Goal: Use online tool/utility: Utilize a website feature to perform a specific function

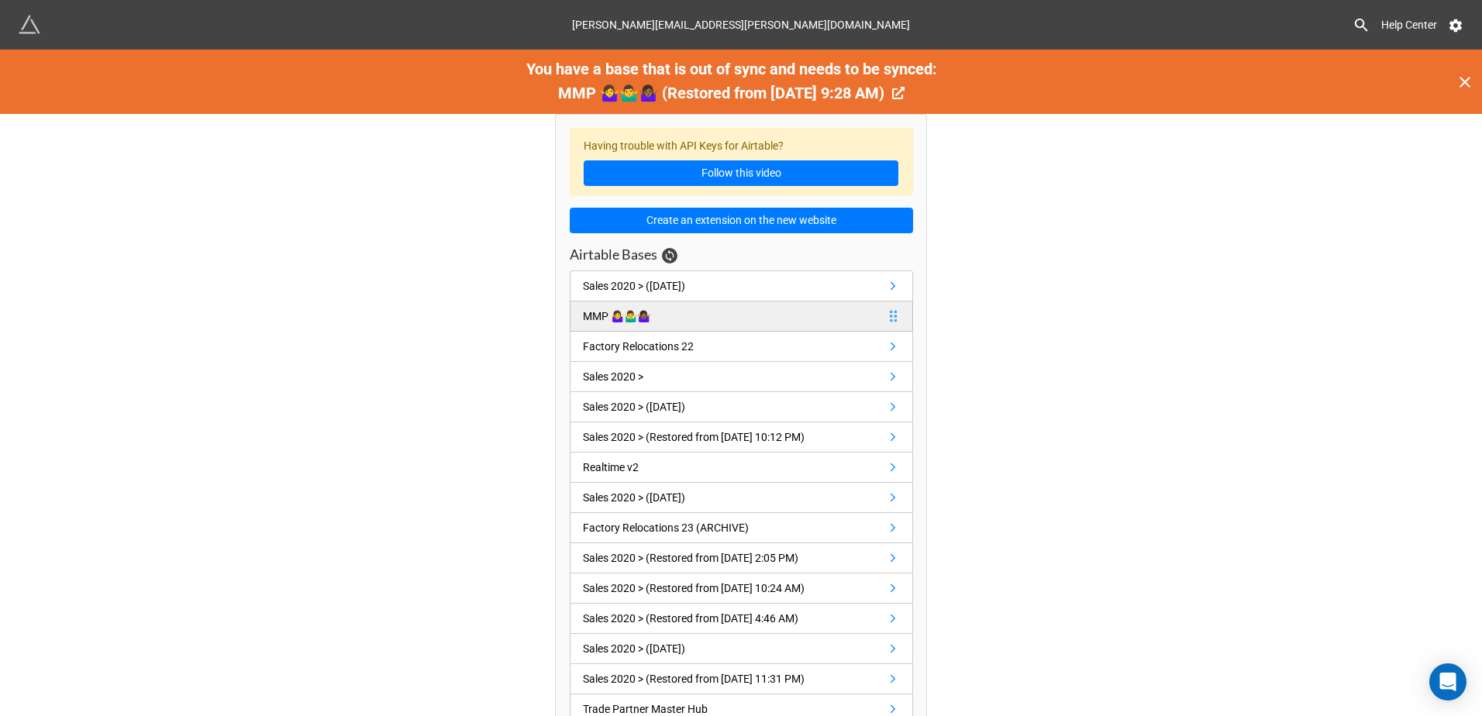
click at [757, 310] on link "MMP 🤷‍♀️🤷‍♂️🤷🏾‍♀️" at bounding box center [741, 317] width 343 height 30
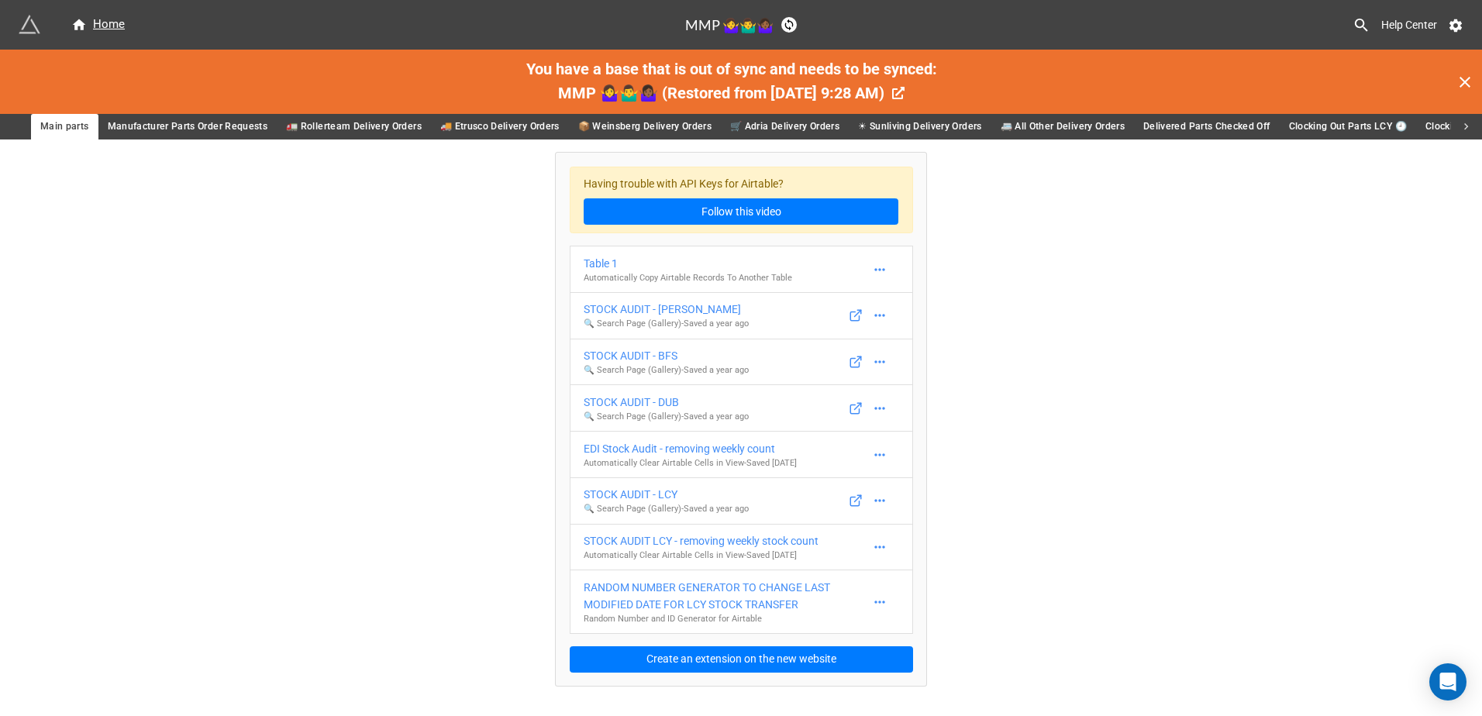
click at [1469, 127] on icon at bounding box center [1467, 127] width 14 height 14
click at [1465, 126] on icon at bounding box center [1467, 127] width 14 height 14
click at [452, 126] on span "Mechanic" at bounding box center [439, 127] width 44 height 16
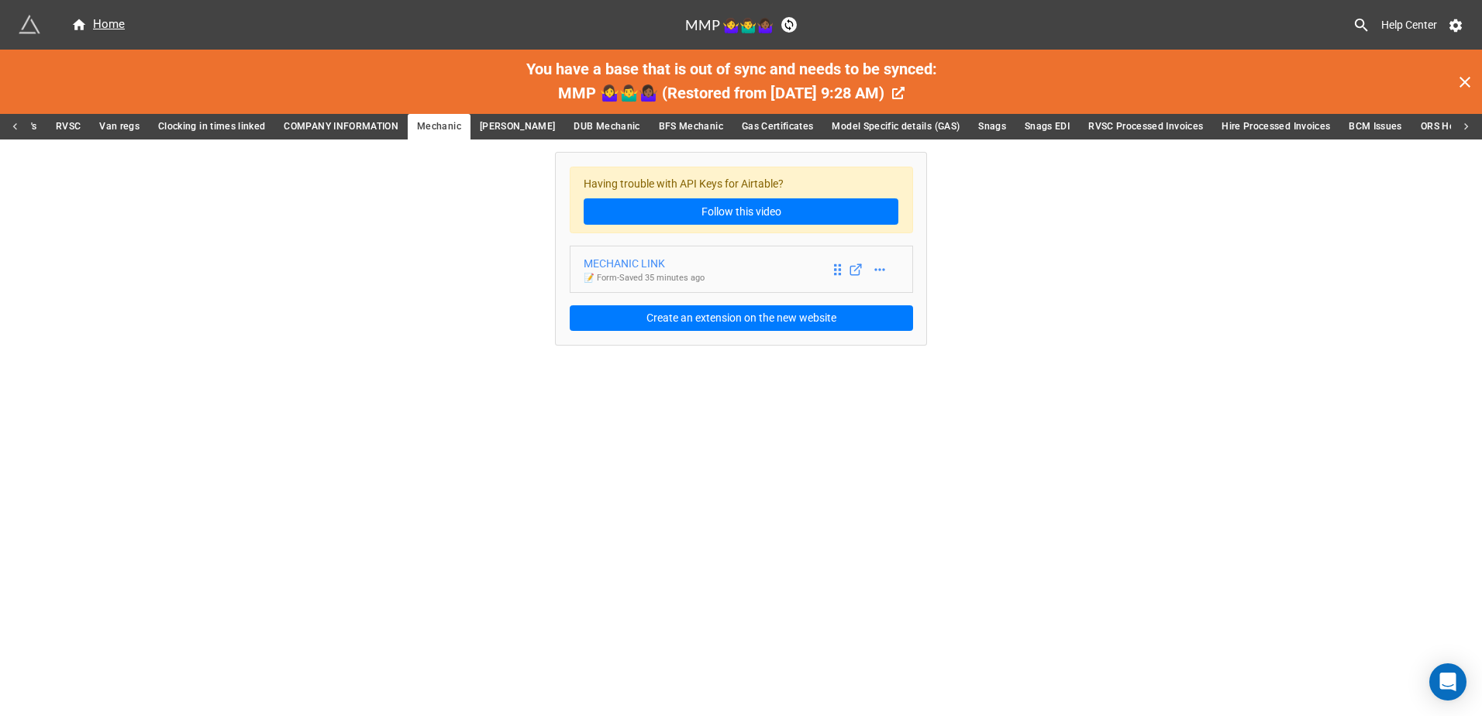
click at [643, 265] on div "MECHANIC LINK" at bounding box center [644, 263] width 121 height 17
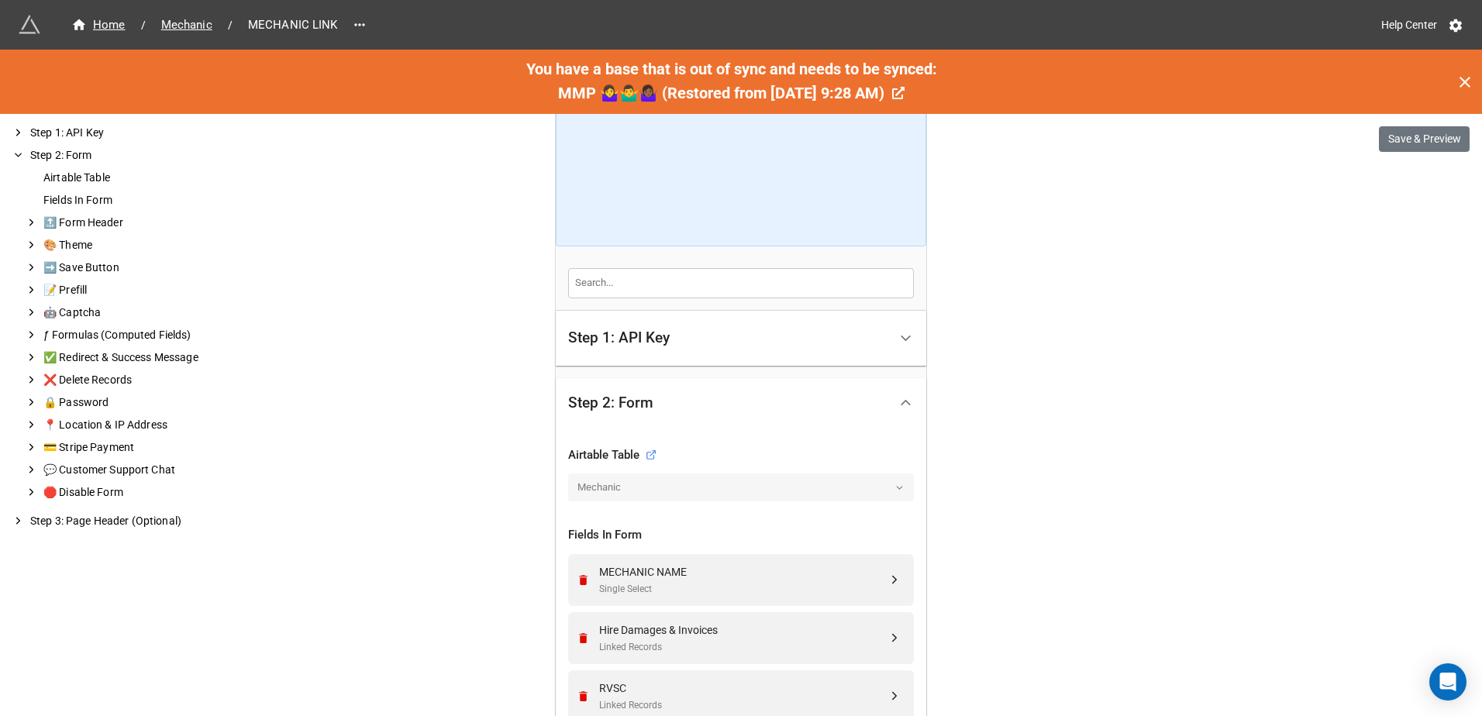
scroll to position [310, 0]
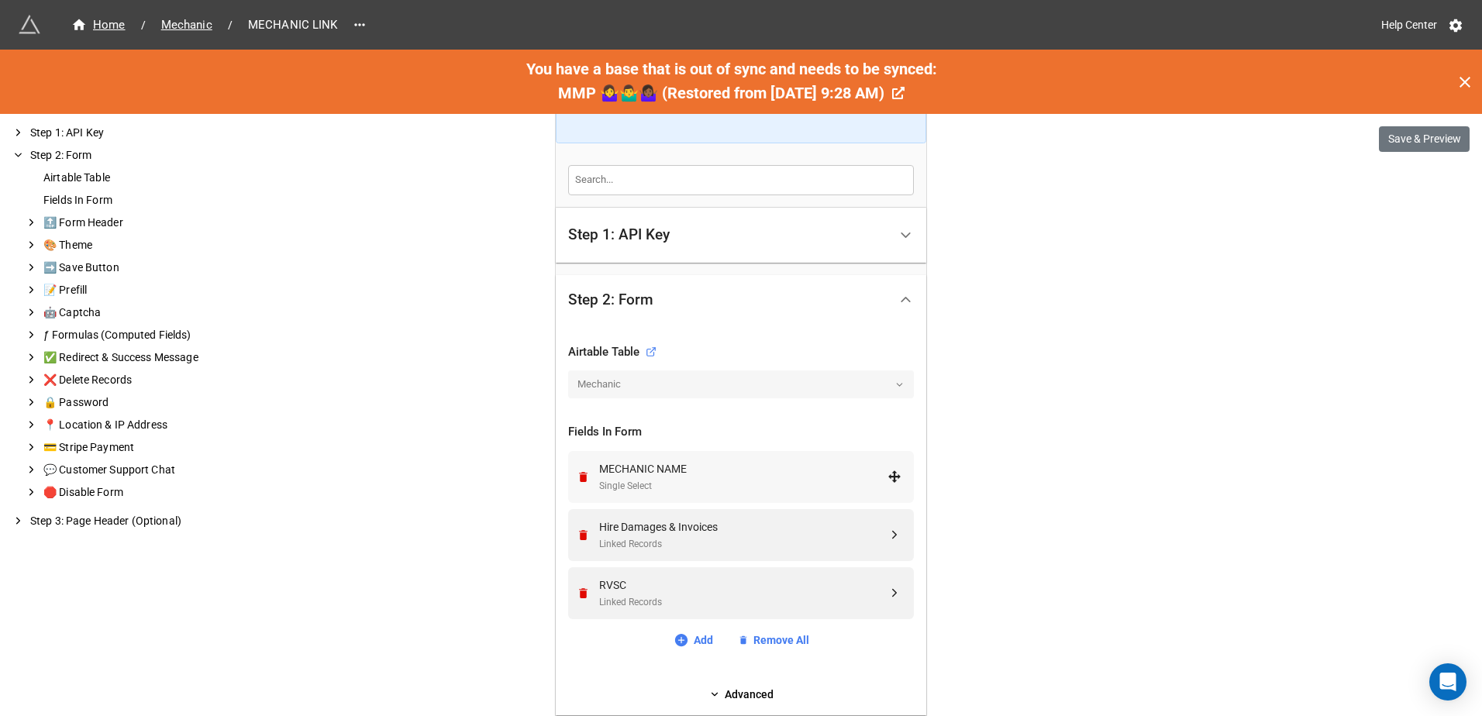
click at [764, 460] on div "MECHANIC NAME" at bounding box center [743, 468] width 288 height 17
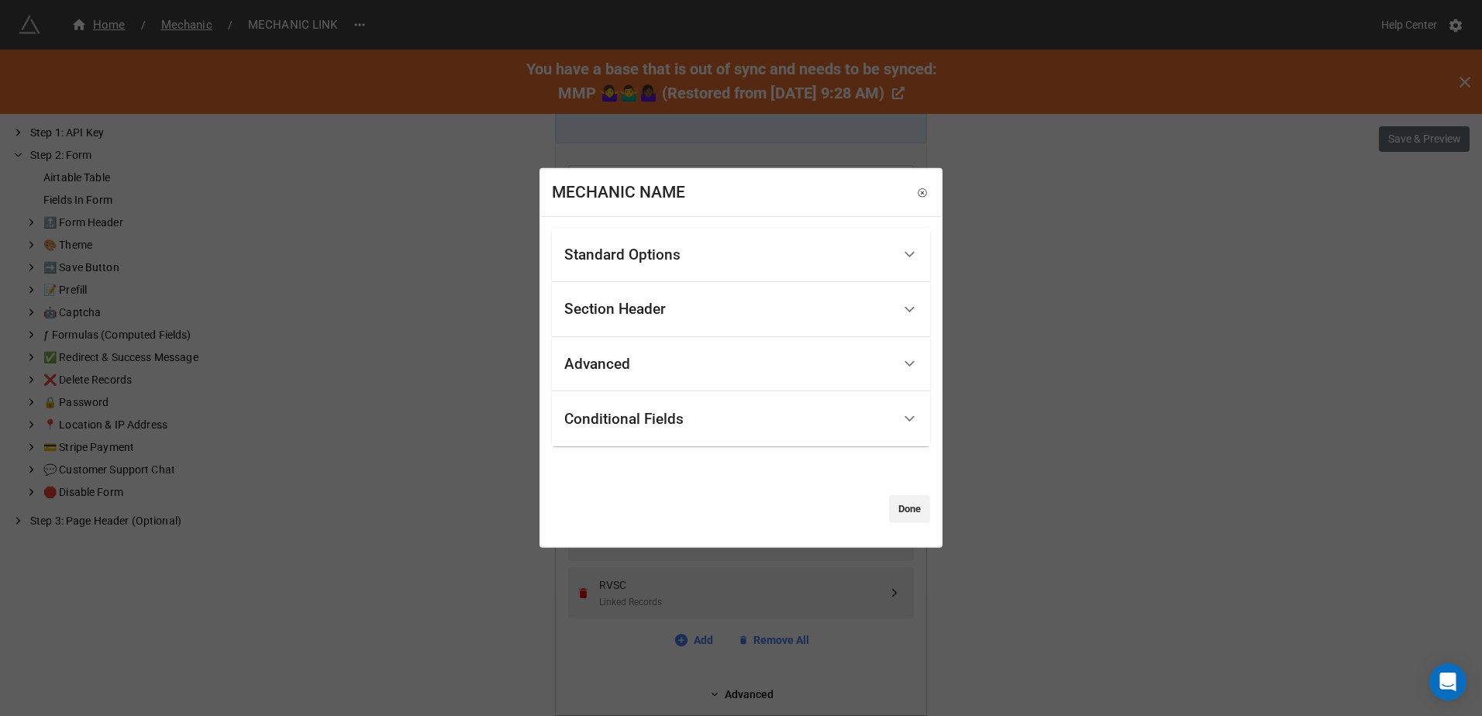
click at [668, 348] on div "Advanced" at bounding box center [728, 365] width 328 height 36
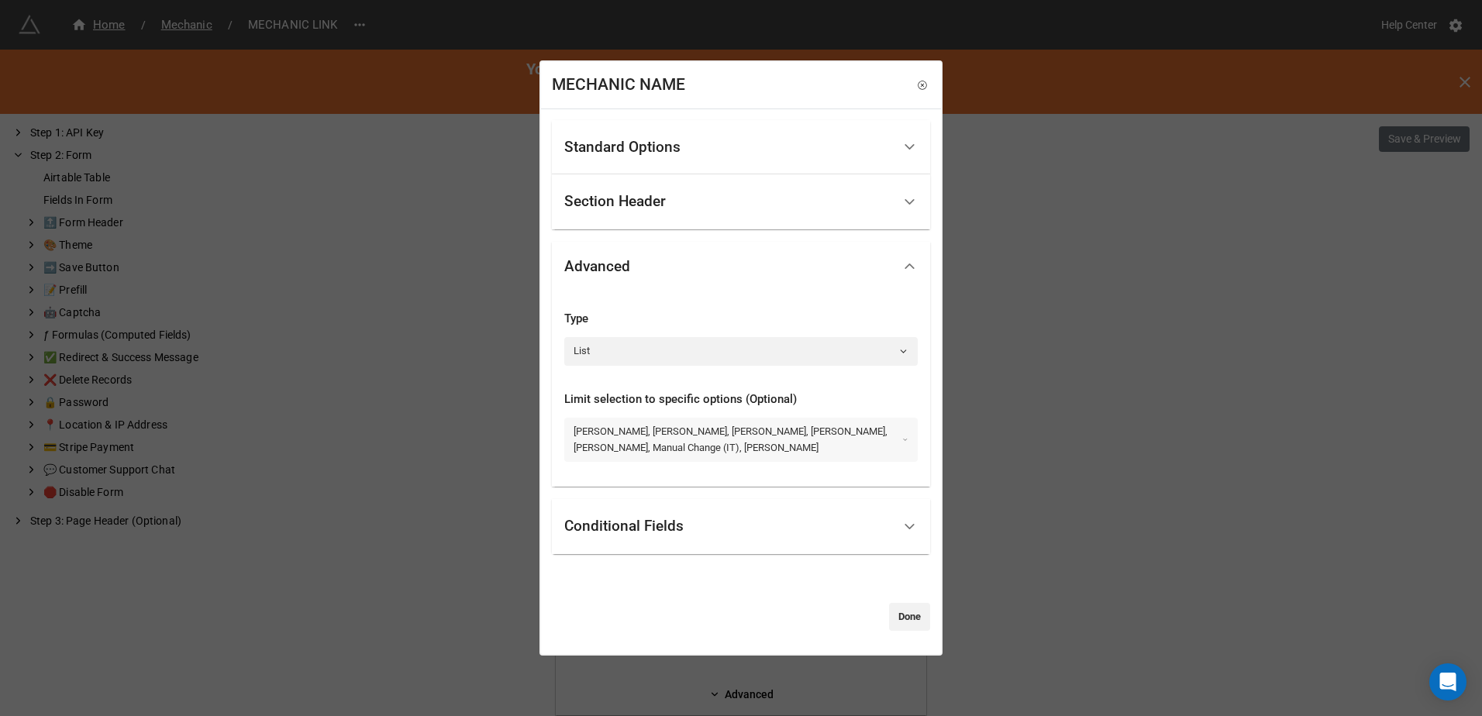
click at [709, 437] on link "MATT KING, ANDREW, DAVE R, CHRIS, NEIL, ASHLEY, Manual Change (IT), JAMAL, MITC…" at bounding box center [741, 440] width 354 height 44
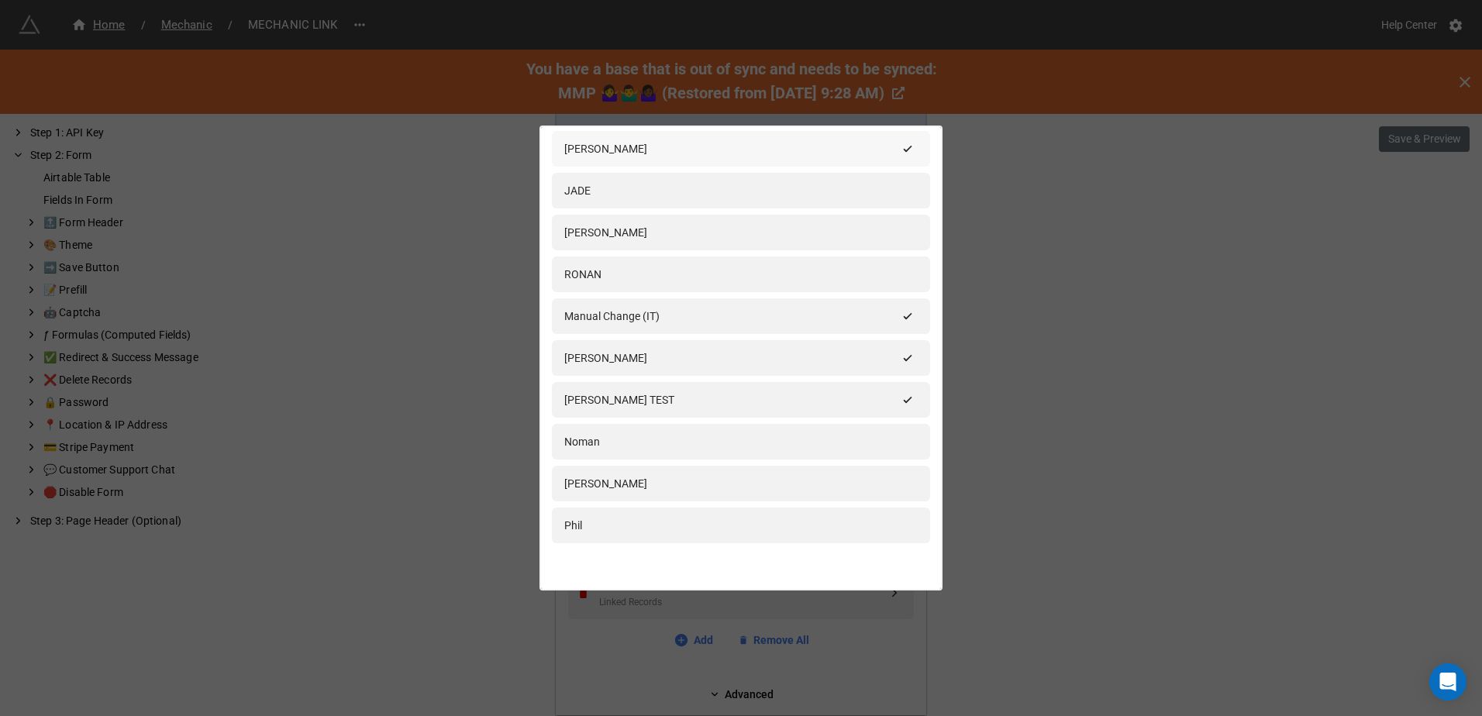
scroll to position [620, 0]
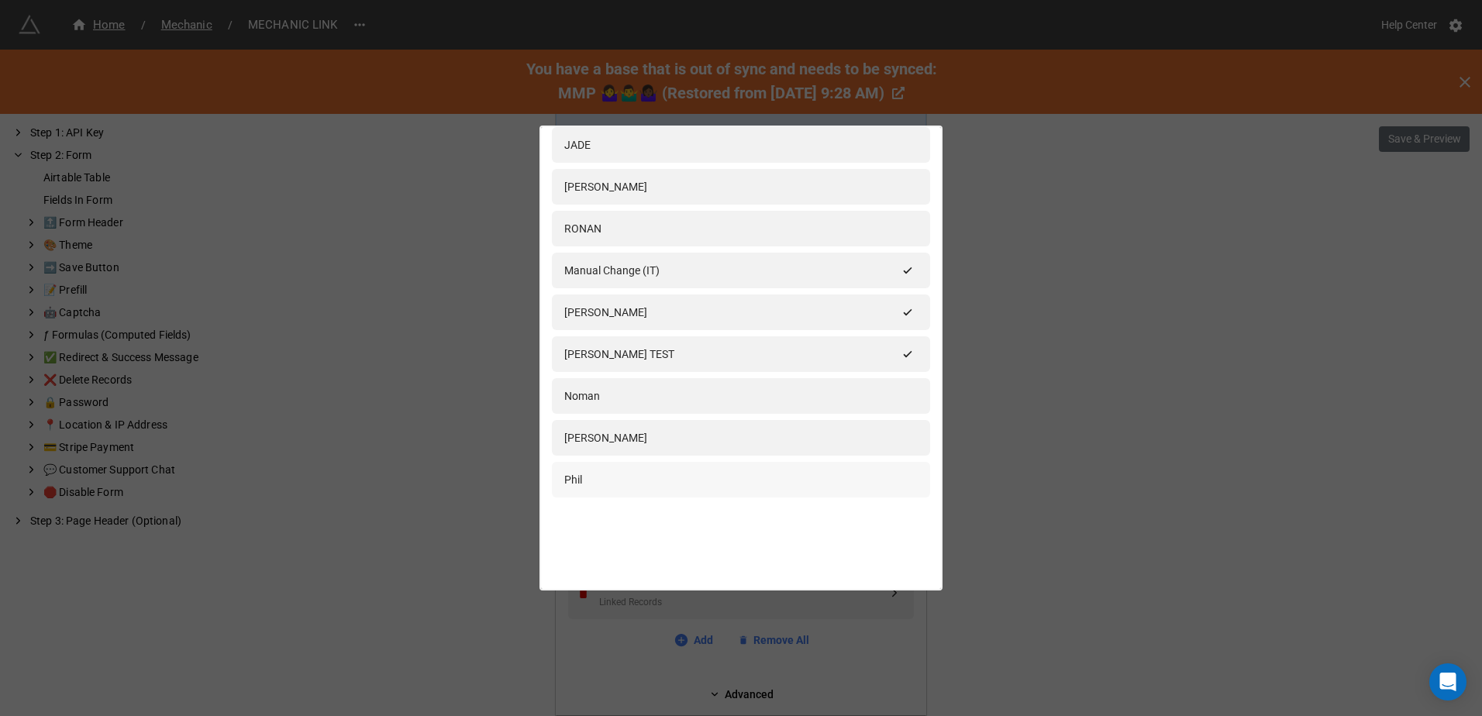
click at [681, 486] on div "Phil" at bounding box center [741, 479] width 354 height 17
click at [693, 437] on div "[PERSON_NAME]" at bounding box center [741, 437] width 354 height 17
click at [703, 398] on div "Noman" at bounding box center [741, 396] width 354 height 17
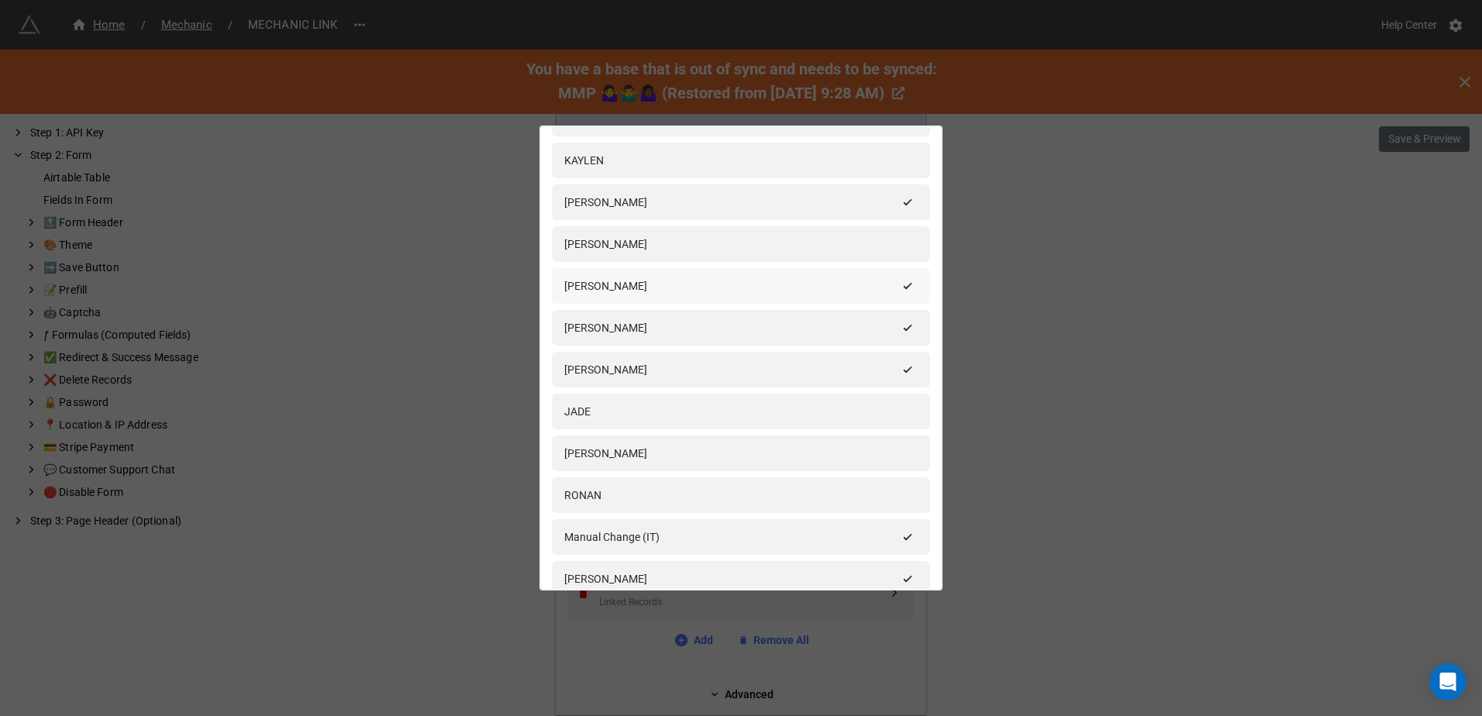
scroll to position [310, 0]
click at [655, 244] on div "DAVE R" at bounding box center [730, 245] width 333 height 17
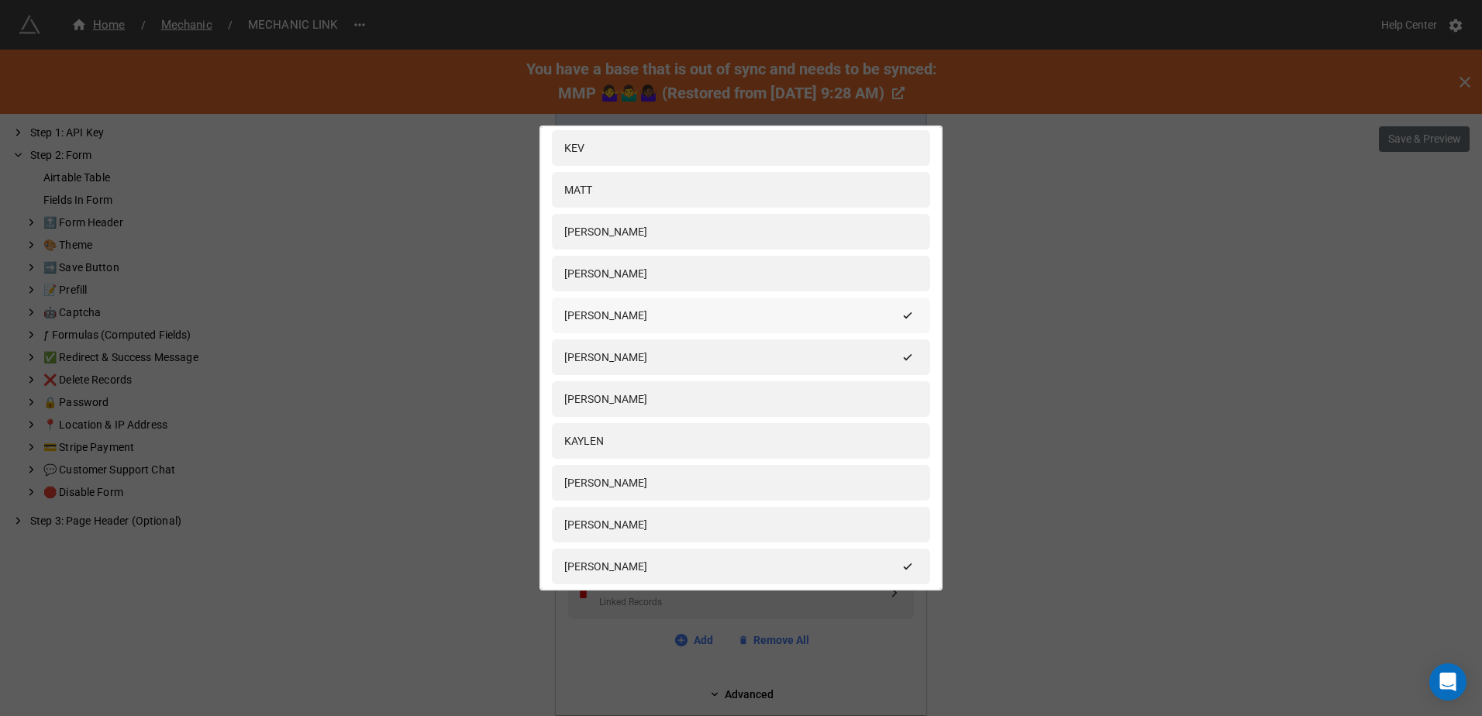
scroll to position [0, 0]
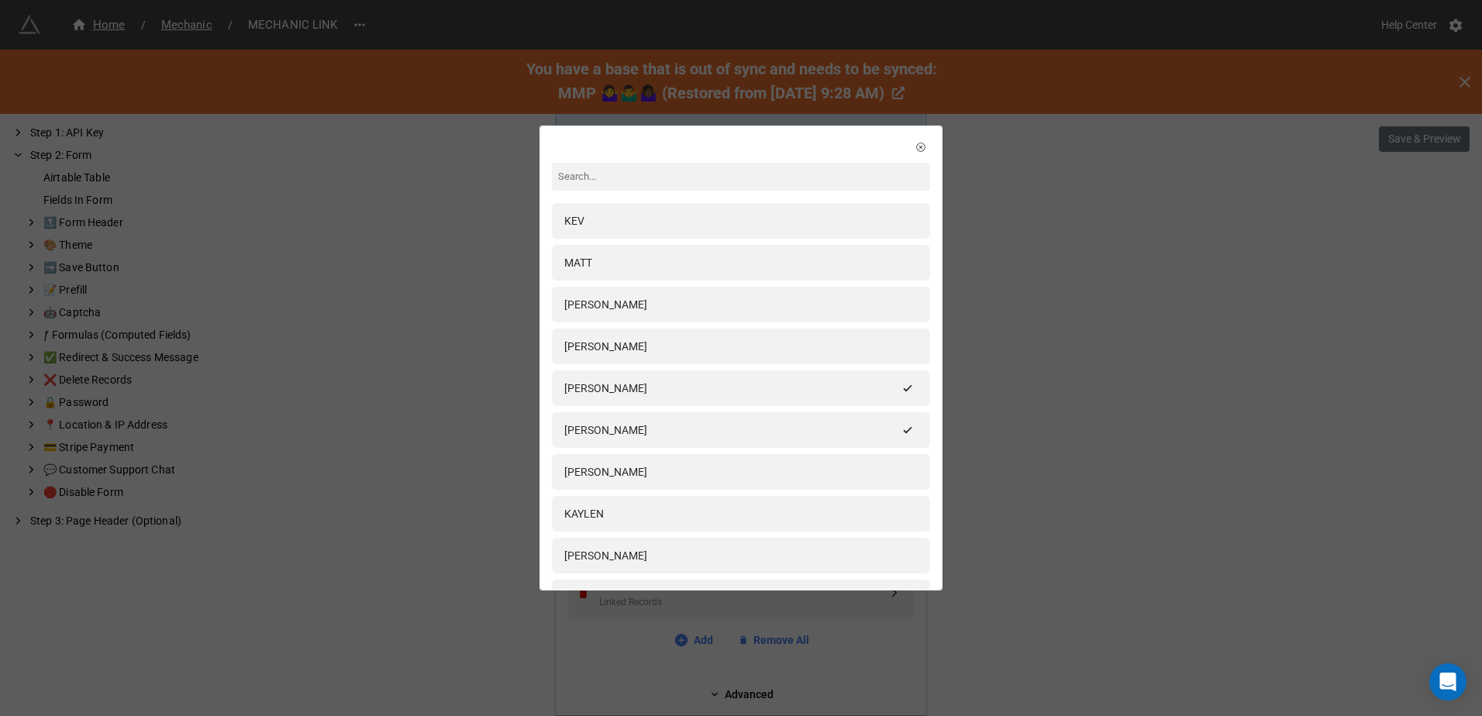
click at [1078, 240] on div "KEV MATT GRAHAM CRAIG MATT KING ANDREW JO KAYLEN DAVE R ANDY CHRIS NEIL ASHLEY …" at bounding box center [741, 358] width 1482 height 716
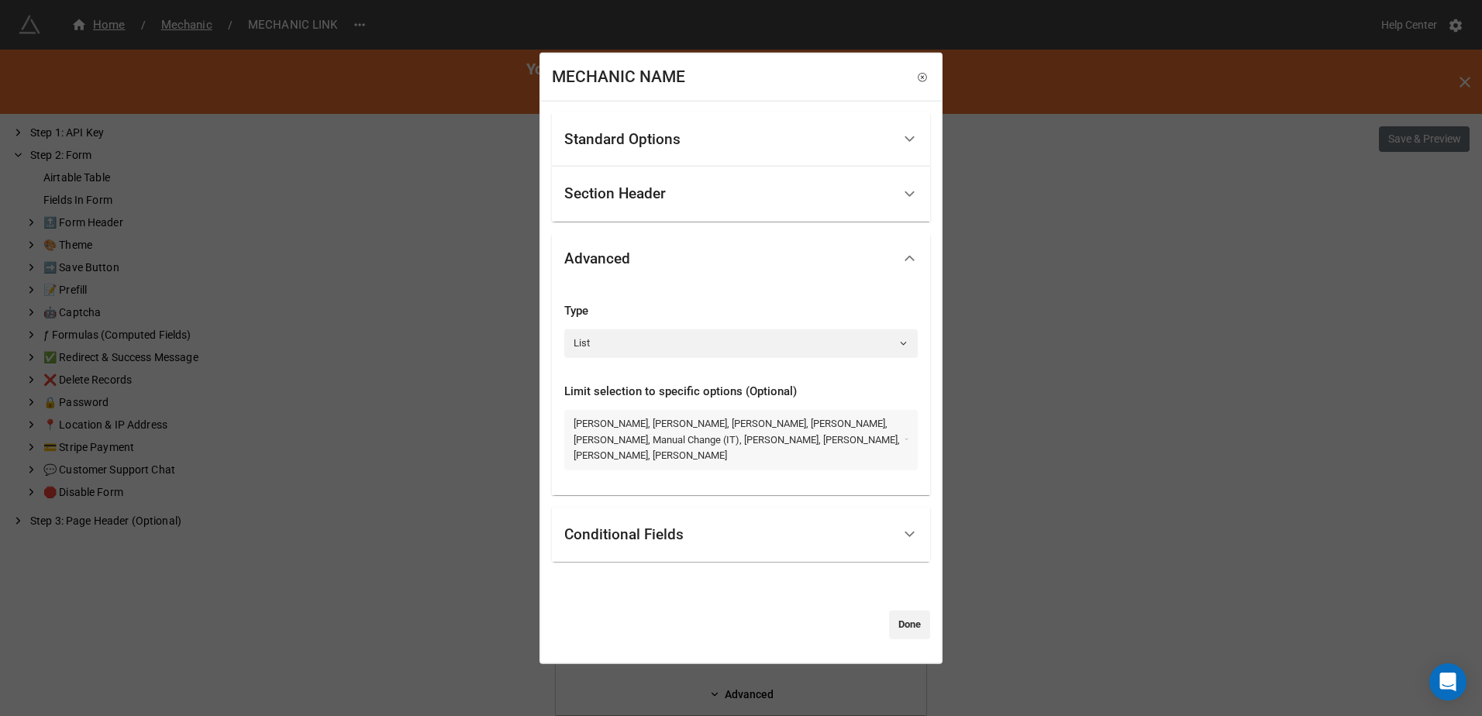
click at [696, 429] on link "MATT KING, ANDREW, CHRIS, NEIL, ASHLEY, Manual Change (IT), JAMAL, MITCH TEST, …" at bounding box center [741, 440] width 354 height 60
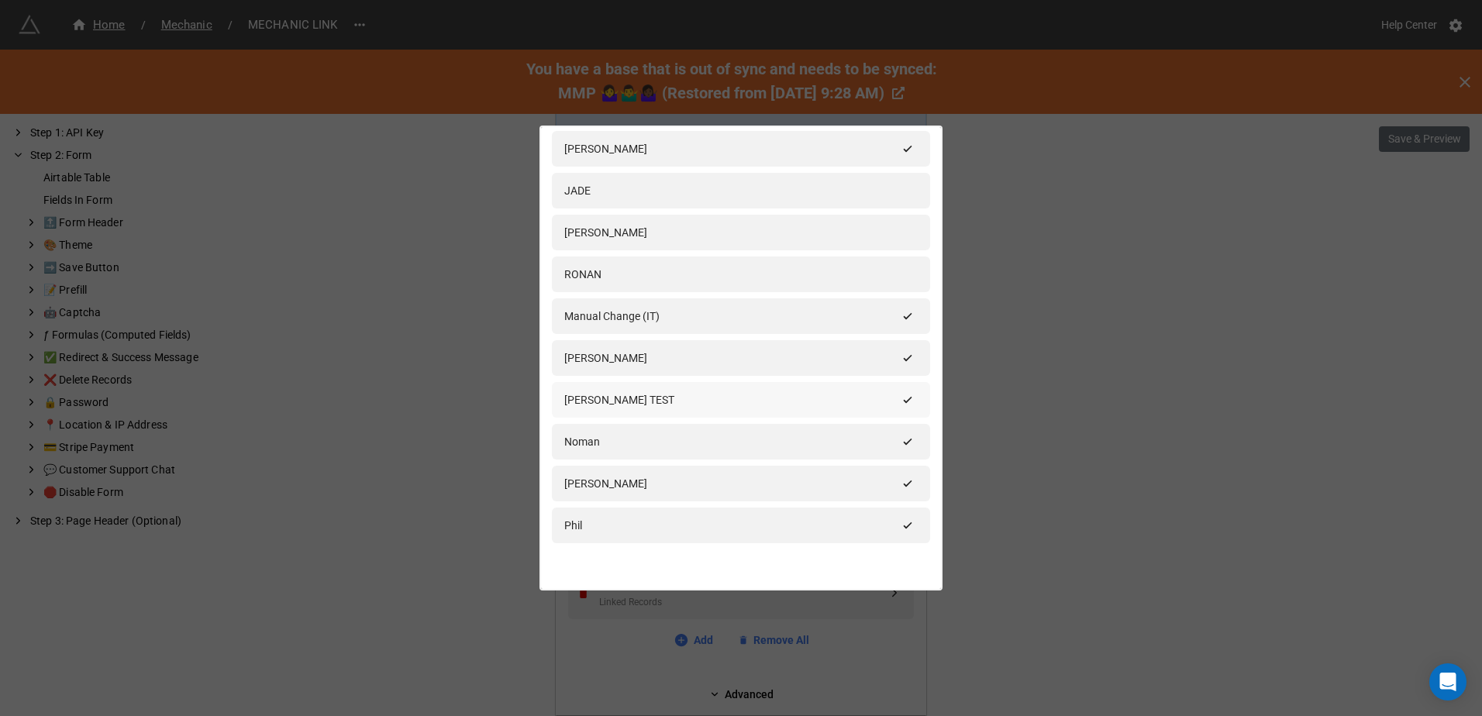
scroll to position [620, 0]
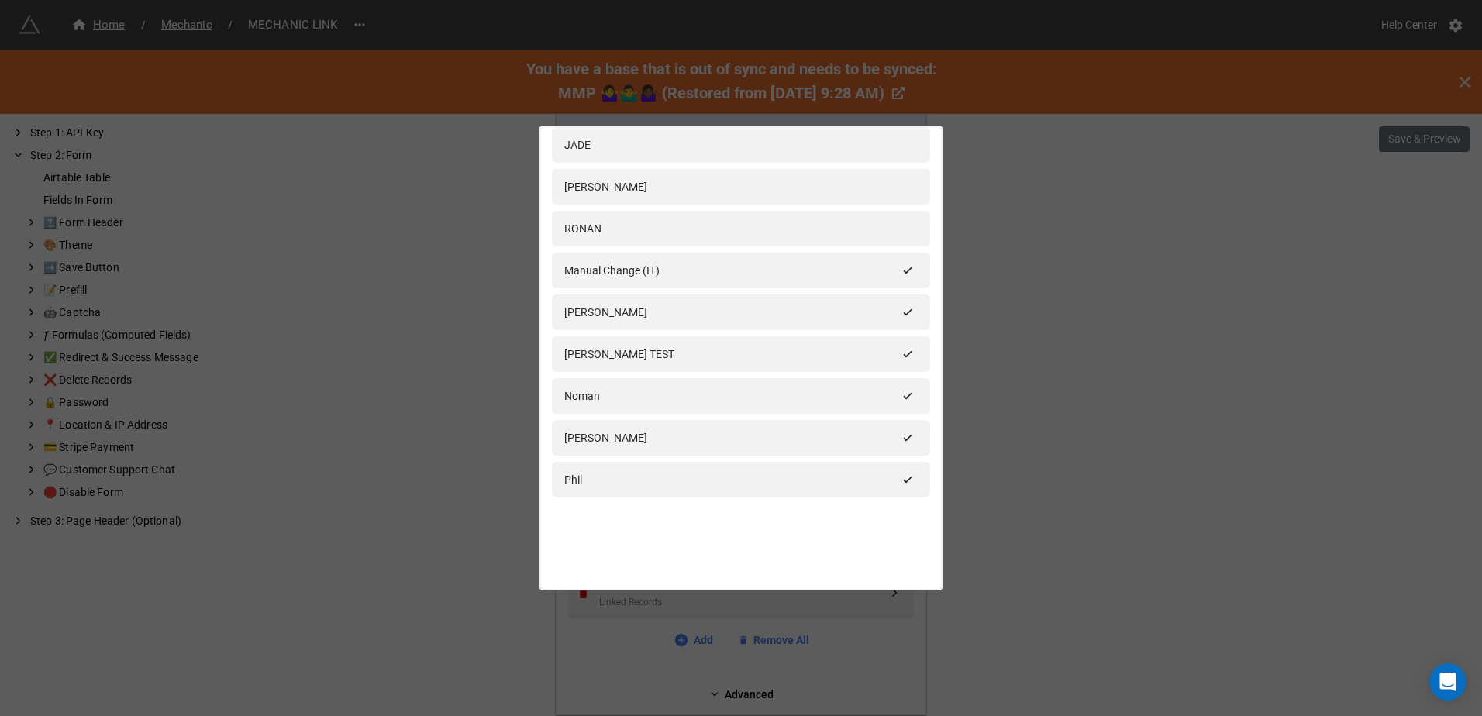
click at [1162, 265] on div "KEV MATT GRAHAM CRAIG MATT KING ANDREW JO KAYLEN DAVE R ANDY CHRIS NEIL ASHLEY …" at bounding box center [741, 358] width 1482 height 716
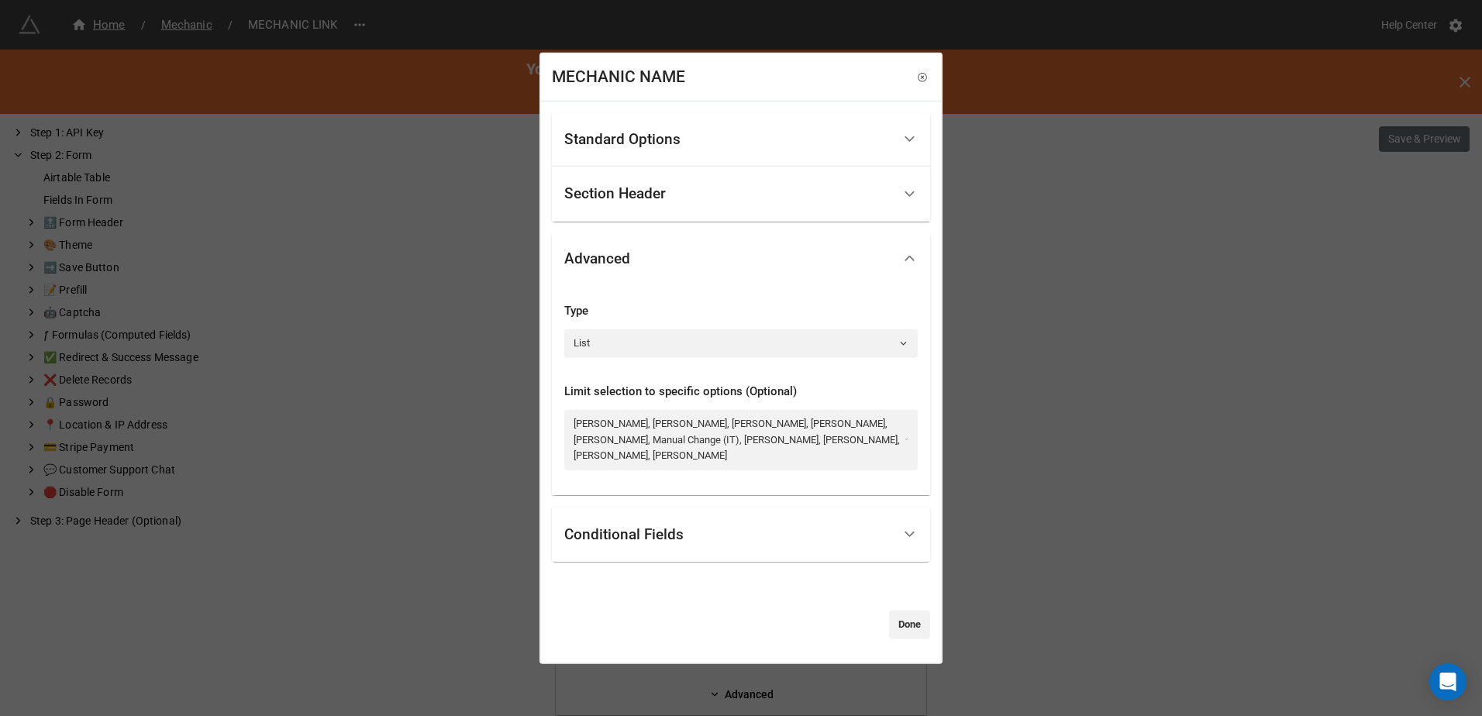
click at [915, 85] on link at bounding box center [923, 77] width 16 height 16
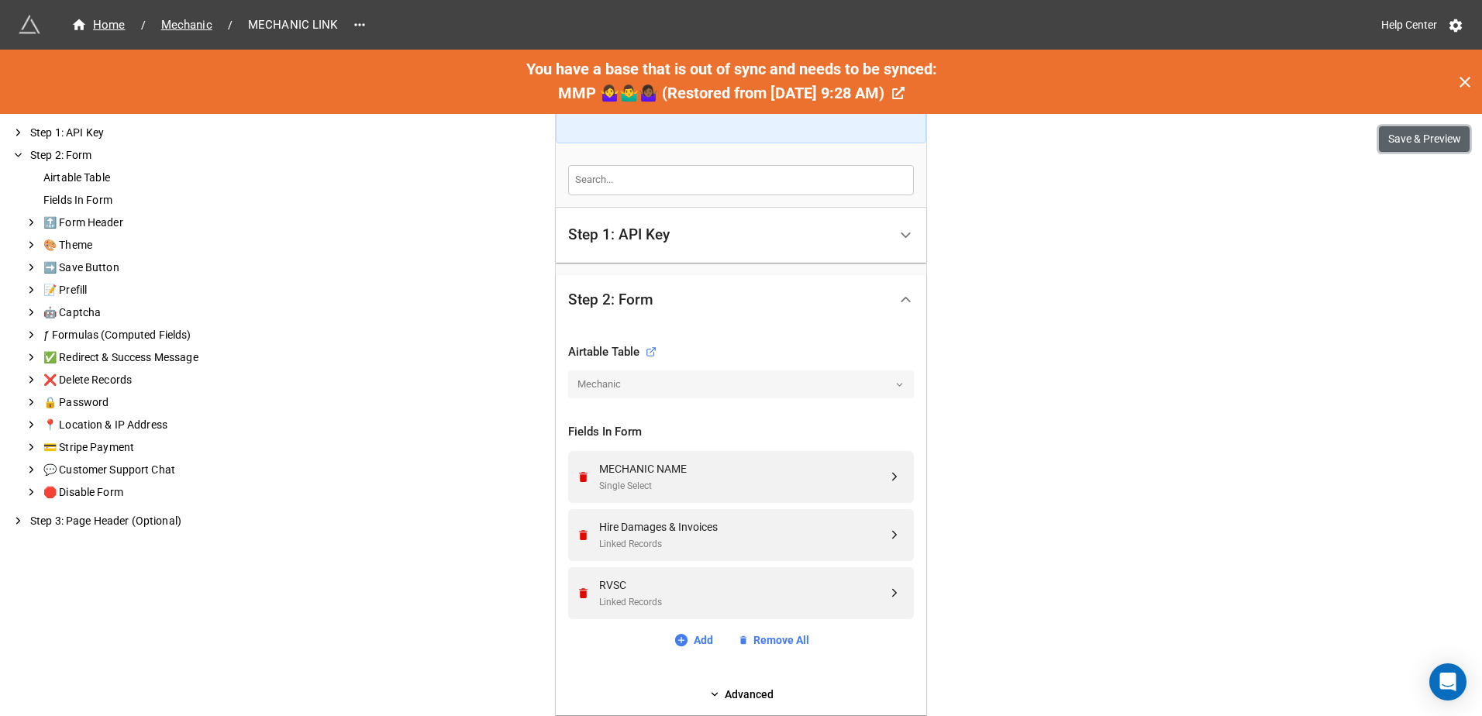
click at [1421, 136] on button "Save & Preview" at bounding box center [1424, 139] width 91 height 26
